Goal: Find specific page/section

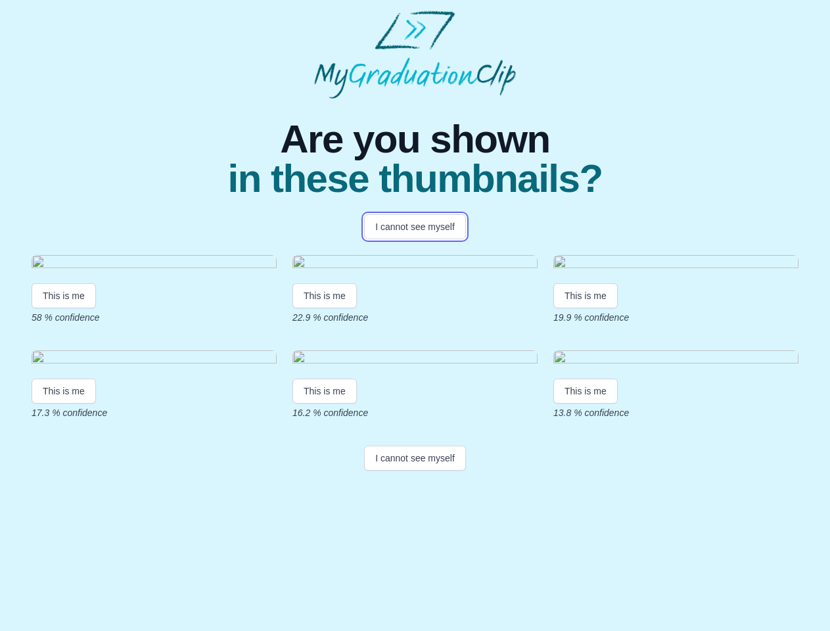
click at [415, 227] on button "I cannot see myself" at bounding box center [415, 226] width 102 height 25
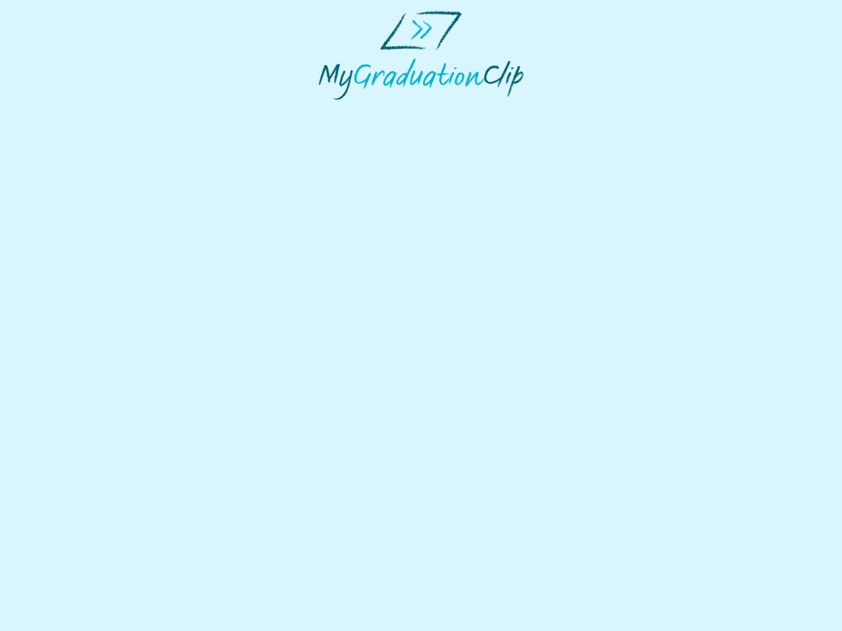
click at [64, 110] on html at bounding box center [421, 55] width 842 height 110
click at [327, 110] on html at bounding box center [421, 55] width 842 height 110
click at [589, 110] on html at bounding box center [421, 55] width 842 height 110
click at [64, 110] on html at bounding box center [421, 55] width 842 height 110
click at [327, 110] on html at bounding box center [421, 55] width 842 height 110
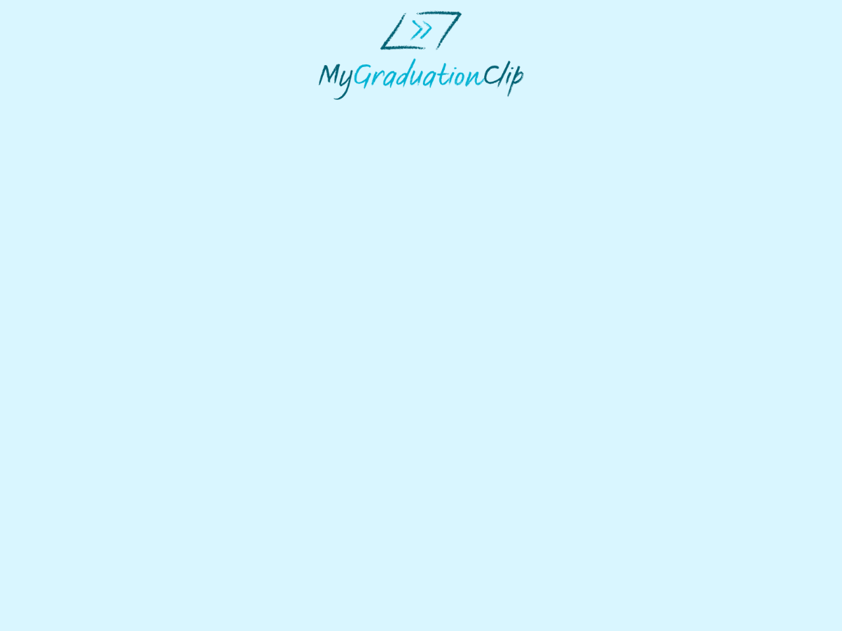
click at [589, 110] on html at bounding box center [421, 55] width 842 height 110
